Goal: Task Accomplishment & Management: Manage account settings

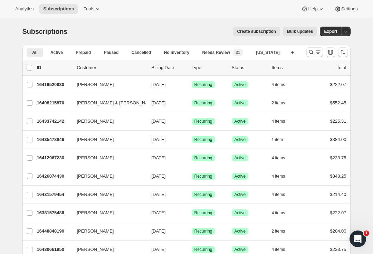
click at [316, 51] on icon "Search and filter results" at bounding box center [318, 52] width 7 height 7
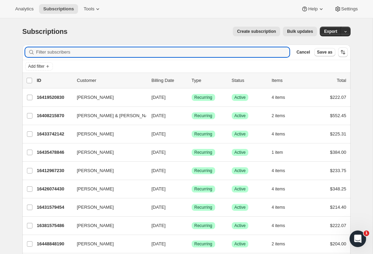
click at [106, 52] on input "Filter subscribers" at bounding box center [163, 52] width 254 height 10
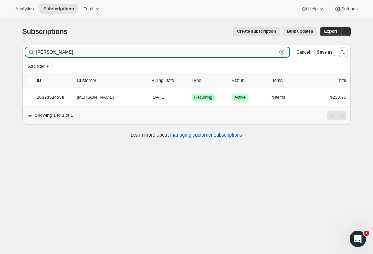
type input "[PERSON_NAME]"
click at [52, 95] on p "16373514558" at bounding box center [54, 97] width 35 height 7
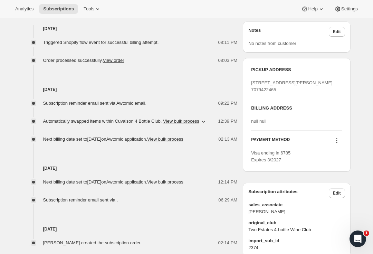
scroll to position [277, 0]
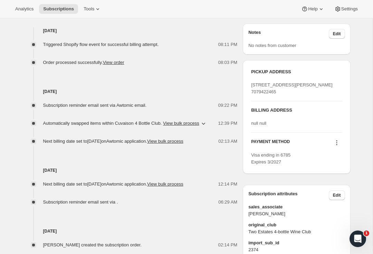
click at [340, 146] on button at bounding box center [336, 143] width 11 height 8
click at [335, 207] on span "Add credit card" at bounding box center [324, 206] width 30 height 5
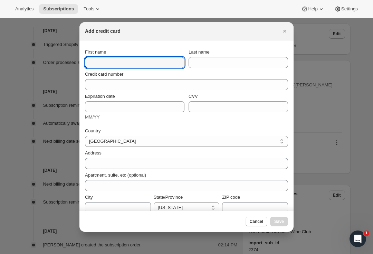
click at [125, 64] on input "First name" at bounding box center [135, 62] width 100 height 11
type input "[PERSON_NAME]"
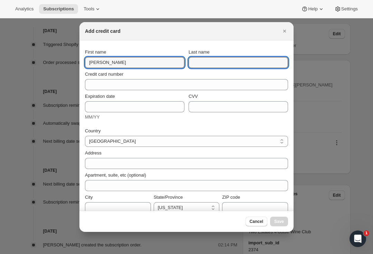
click at [229, 60] on input "Last name" at bounding box center [239, 62] width 100 height 11
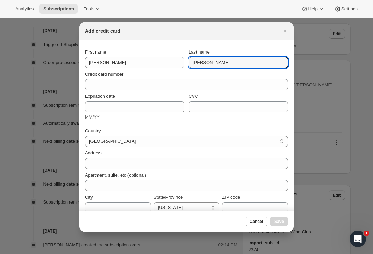
type input "[PERSON_NAME]"
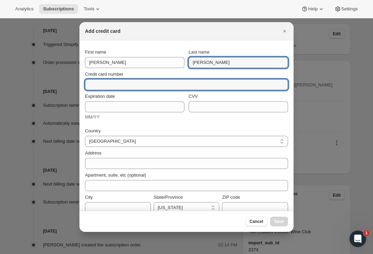
click at [122, 83] on input "Credit card number" at bounding box center [184, 84] width 198 height 11
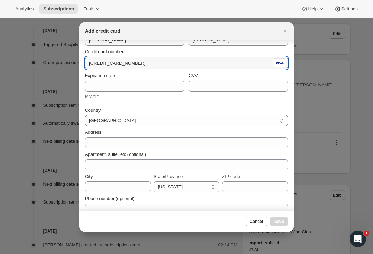
scroll to position [26, 0]
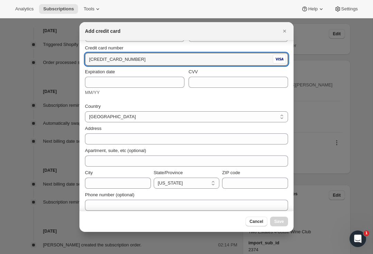
type input "[CREDIT_CARD_NUMBER]"
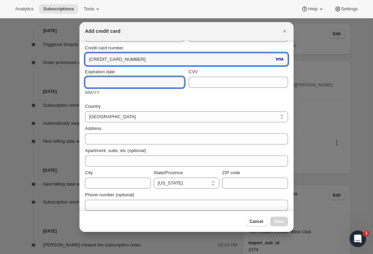
click at [121, 86] on input "Expiration date" at bounding box center [135, 82] width 100 height 11
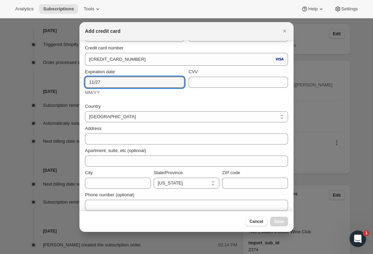
type input "11/27"
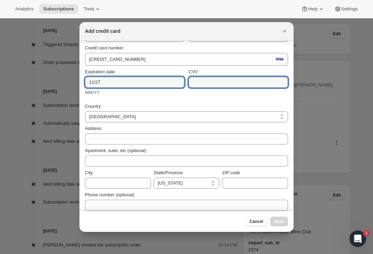
click at [246, 79] on input "CVV" at bounding box center [239, 82] width 100 height 11
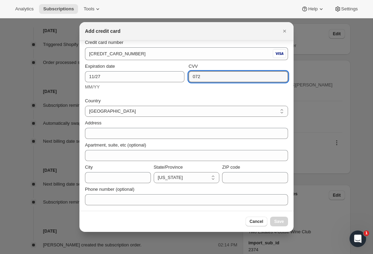
scroll to position [32, 0]
type input "072"
click at [141, 93] on div "Expiration date 11/27 MM/YY CVV [CREDIT_CARD_DATA]" at bounding box center [186, 76] width 203 height 33
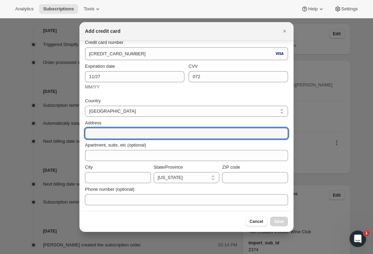
click at [125, 130] on input "Address" at bounding box center [186, 133] width 203 height 11
type input "[STREET_ADDRESS]"
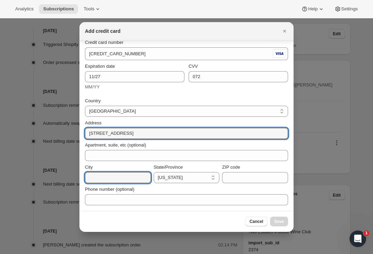
click at [119, 175] on input "City" at bounding box center [118, 177] width 66 height 11
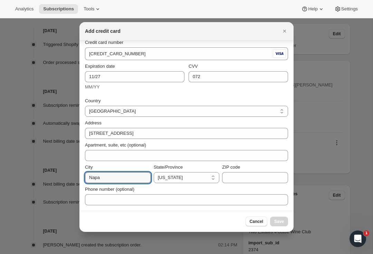
type input "Napa"
click at [254, 177] on input "ZIP code" at bounding box center [255, 177] width 66 height 11
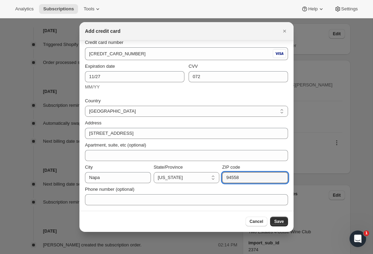
type input "94558"
click at [196, 188] on div "Phone number (optional)" at bounding box center [186, 189] width 203 height 7
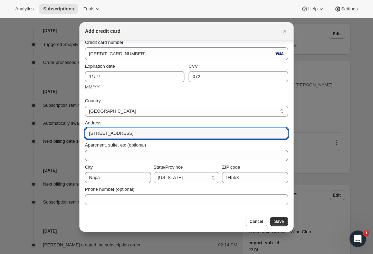
click at [109, 133] on input "[STREET_ADDRESS]" at bounding box center [186, 133] width 203 height 11
click at [109, 132] on input "[STREET_ADDRESS]" at bounding box center [186, 133] width 203 height 11
click at [109, 133] on input "[STREET_ADDRESS]" at bounding box center [186, 133] width 203 height 11
click at [104, 134] on input "[STREET_ADDRESS]" at bounding box center [186, 133] width 203 height 11
click at [110, 132] on input "[STREET_ADDRESS]" at bounding box center [186, 133] width 203 height 11
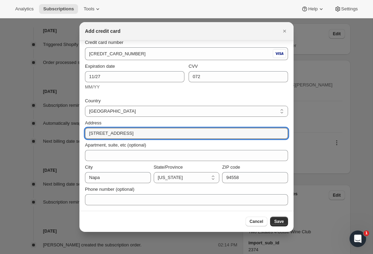
click at [107, 133] on input "[STREET_ADDRESS]" at bounding box center [186, 133] width 203 height 11
type input "[STREET_ADDRESS]"
click at [269, 145] on div "Apartment, suite, etc (optional)" at bounding box center [186, 145] width 203 height 7
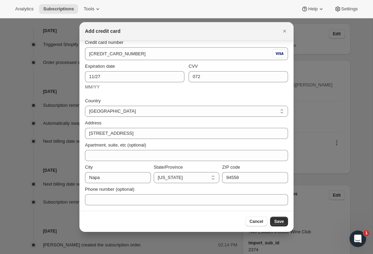
click at [283, 220] on span "Save" at bounding box center [279, 222] width 10 height 6
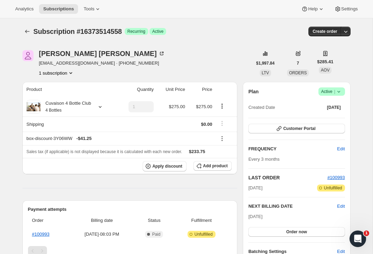
scroll to position [0, 0]
click at [324, 187] on span "Unfulfilled" at bounding box center [333, 188] width 18 height 6
click at [267, 178] on h2 "LAST ORDER" at bounding box center [287, 177] width 79 height 7
